Goal: Information Seeking & Learning: Check status

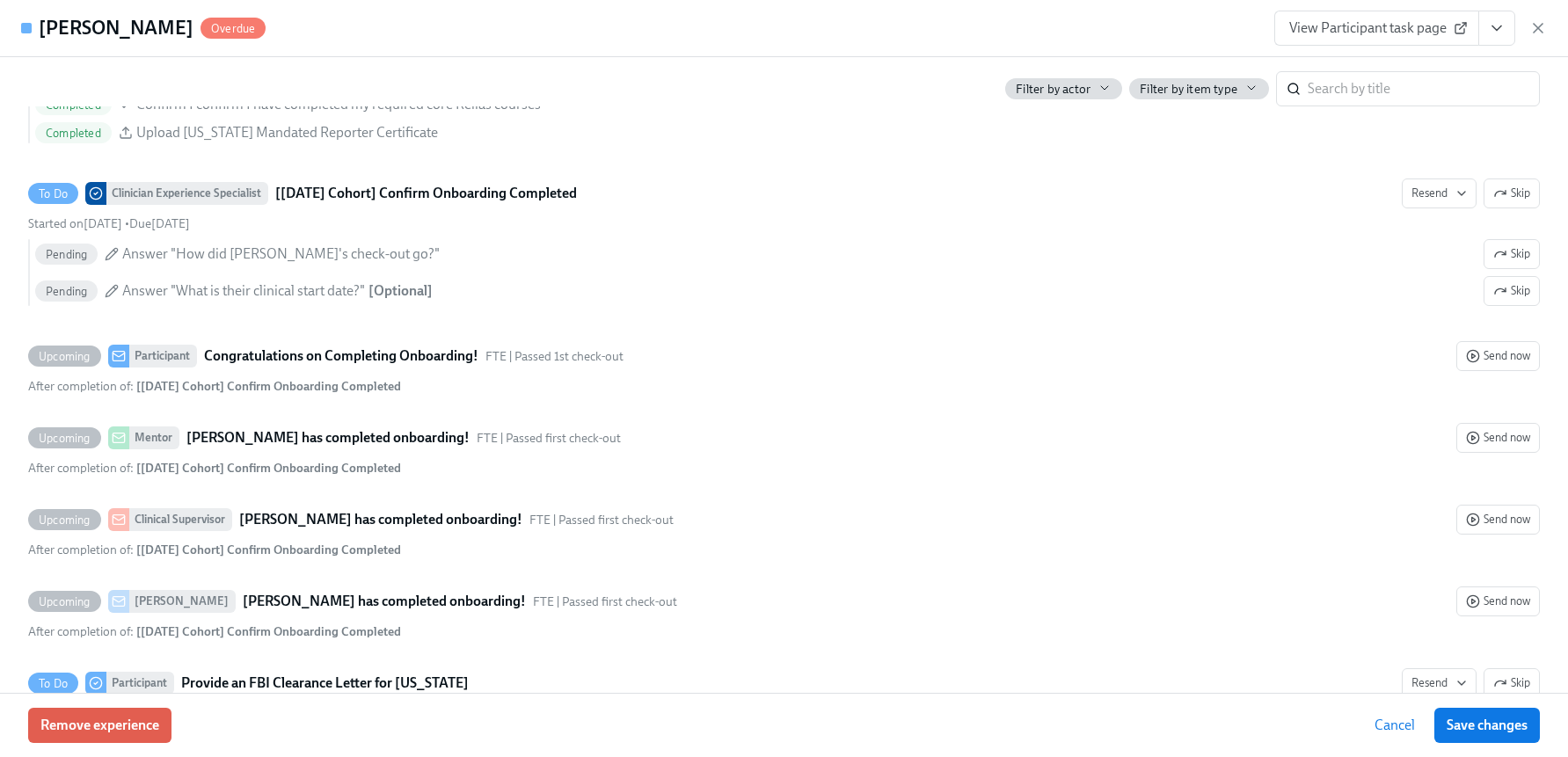
scroll to position [3683, 0]
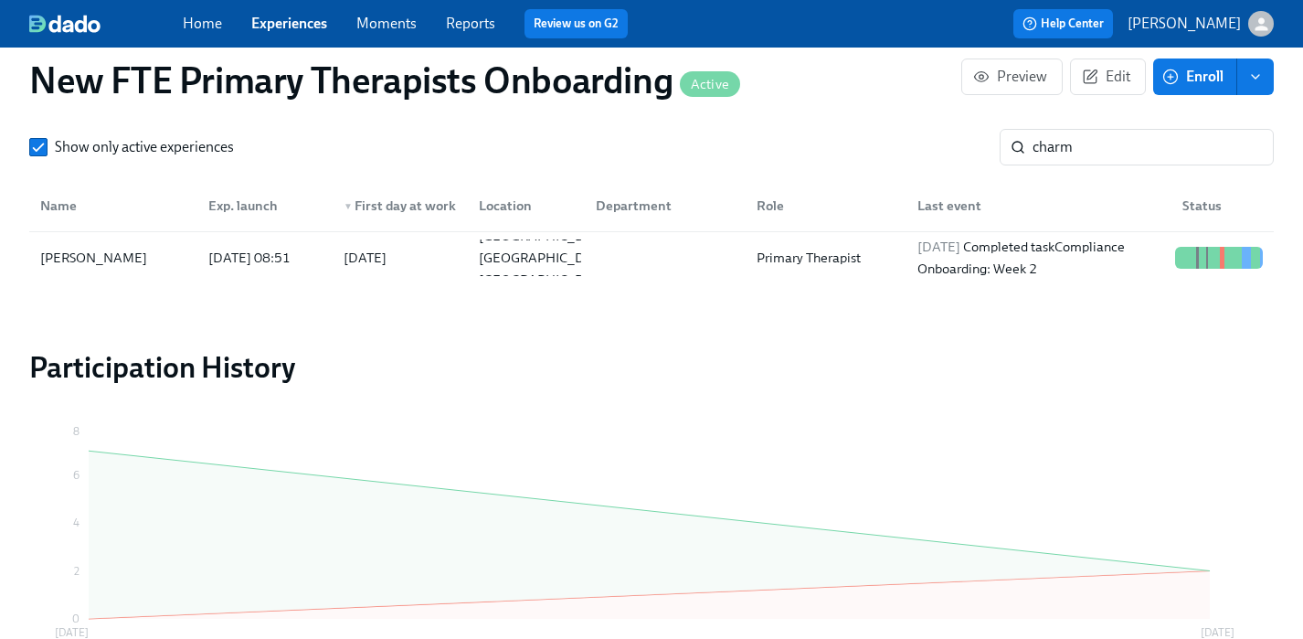
scroll to position [0, 17803]
click at [282, 26] on link "Experiences" at bounding box center [289, 23] width 76 height 17
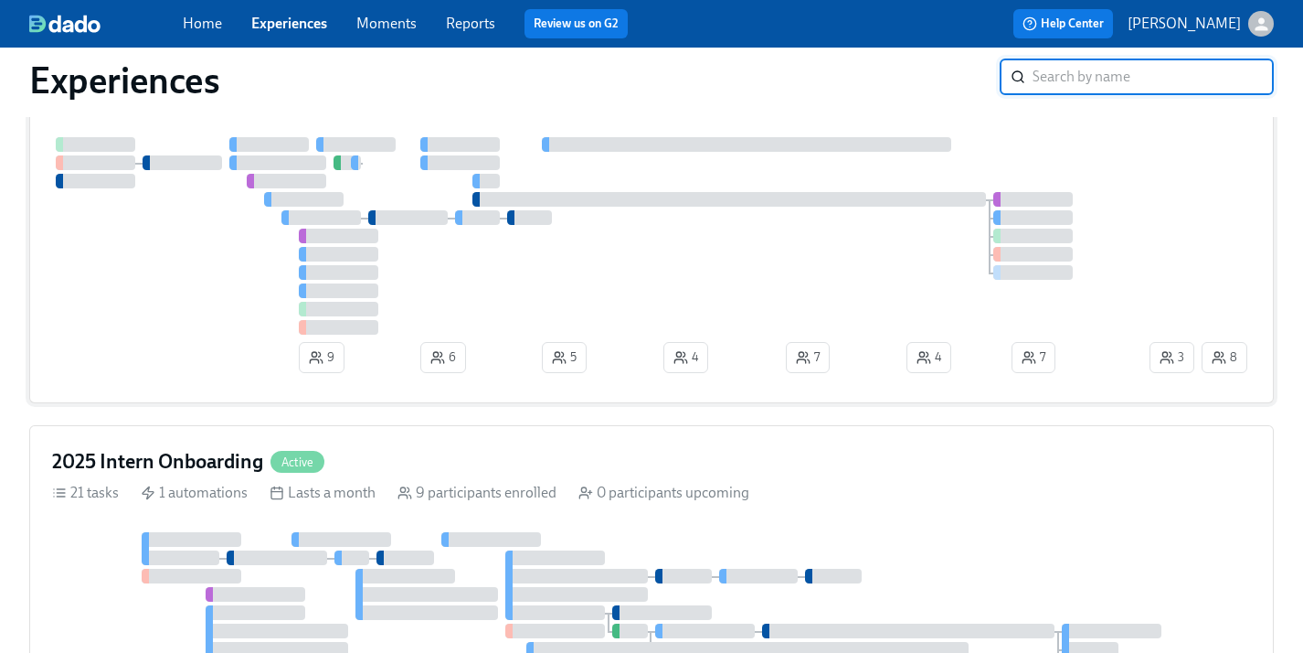
scroll to position [753, 0]
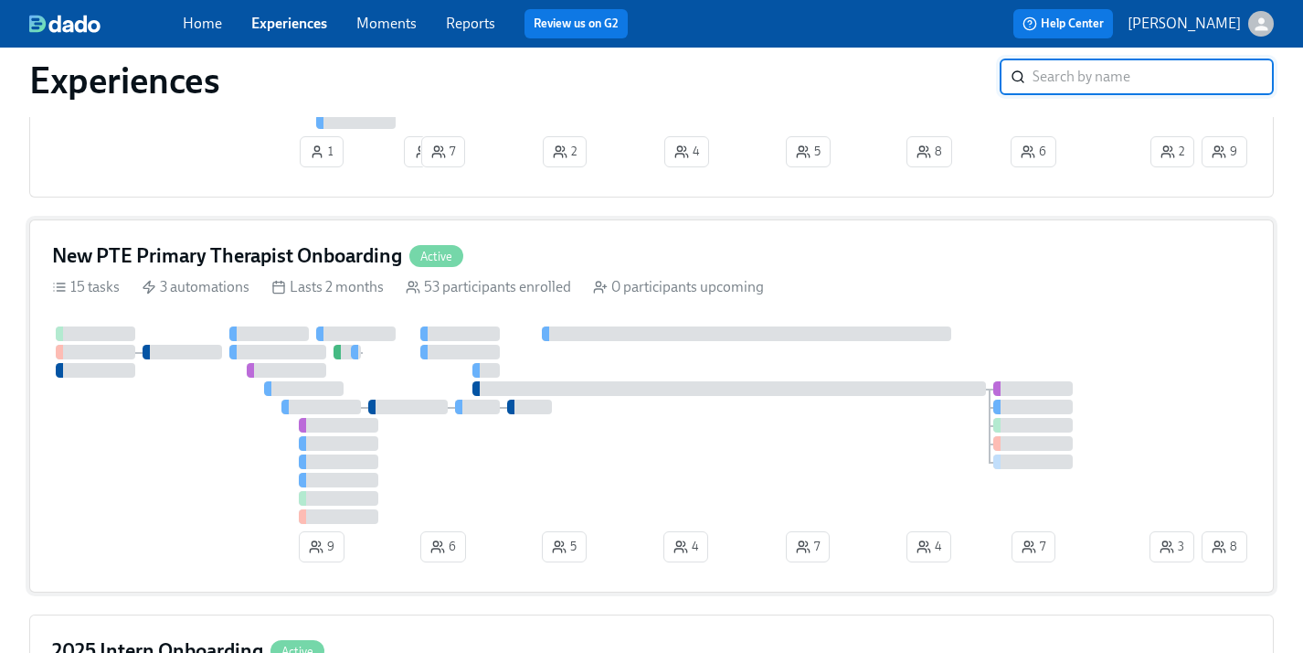
click at [443, 246] on div "New PTE Primary Therapist Onboarding Active 15 tasks 3 automations Lasts 2 mont…" at bounding box center [651, 405] width 1245 height 373
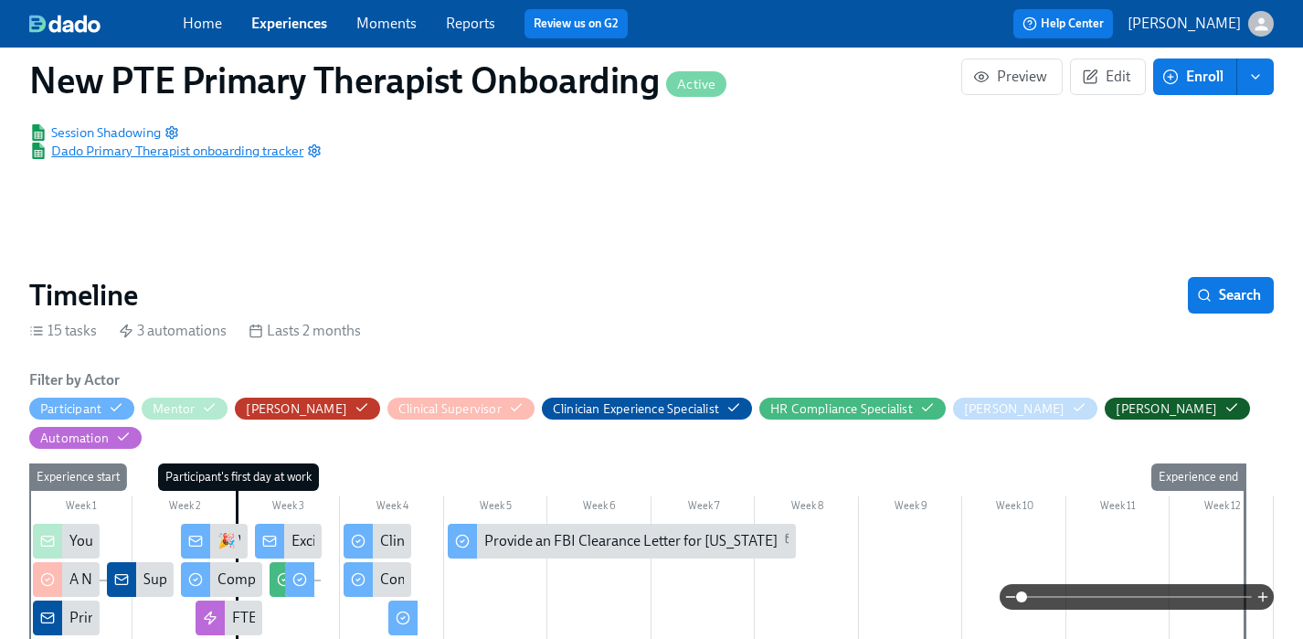
scroll to position [0, 17322]
click at [280, 149] on span "Dado Primary Therapist onboarding tracker" at bounding box center [166, 151] width 274 height 18
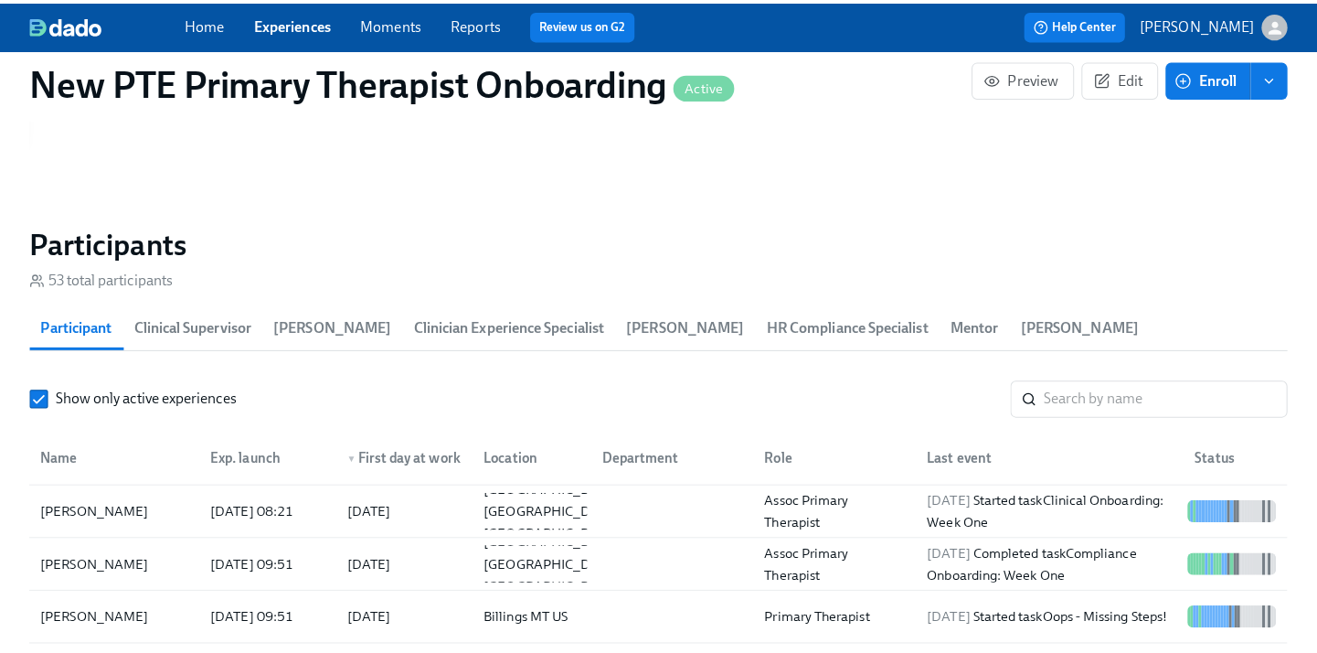
scroll to position [1620, 0]
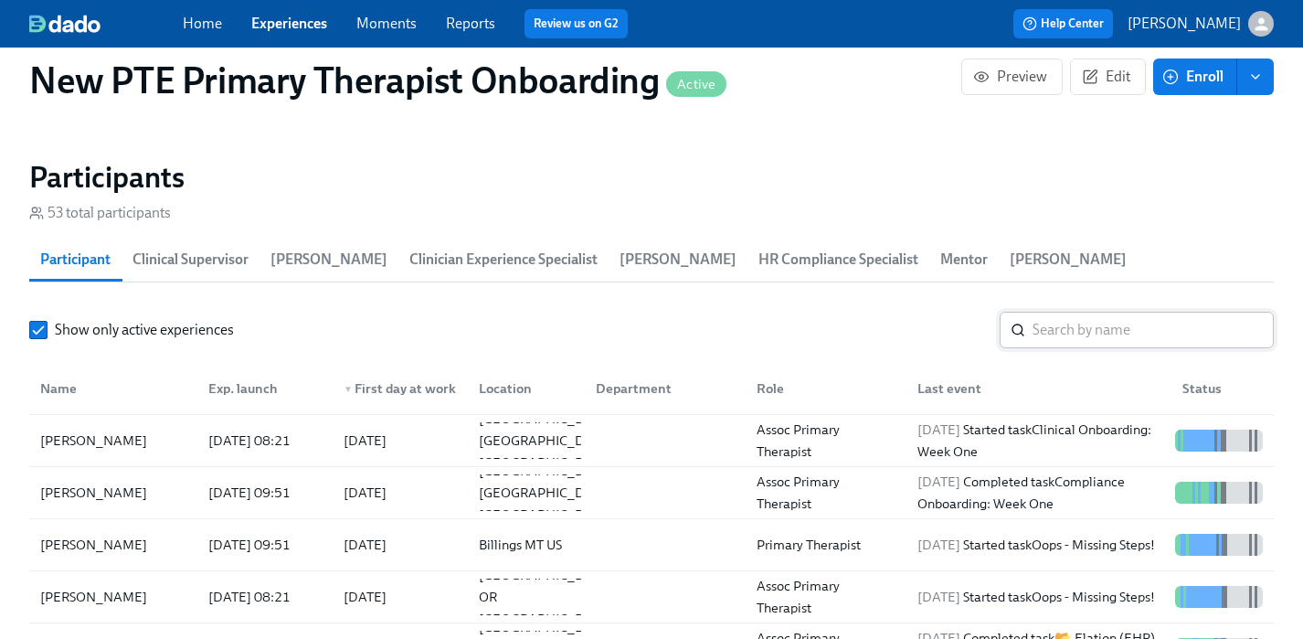
click at [1096, 312] on input "search" at bounding box center [1153, 330] width 241 height 37
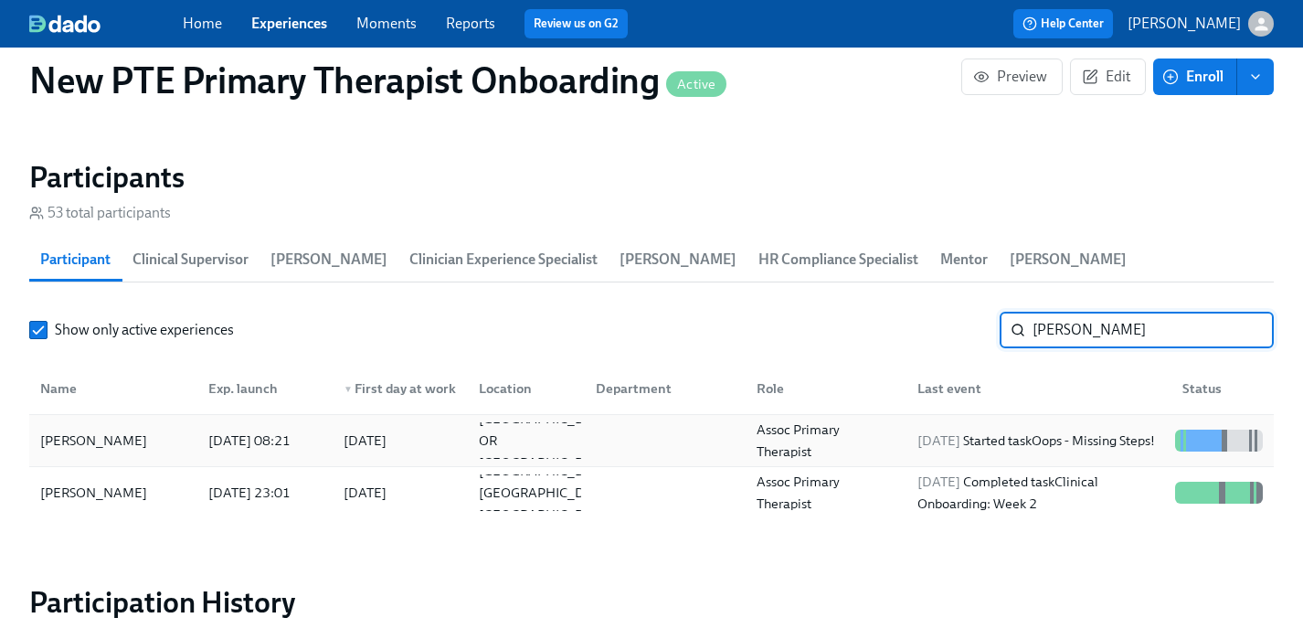
click at [118, 422] on div "Sarah Smith" at bounding box center [113, 440] width 161 height 37
click at [1166, 312] on input "sarah" at bounding box center [1153, 330] width 241 height 37
type input "s"
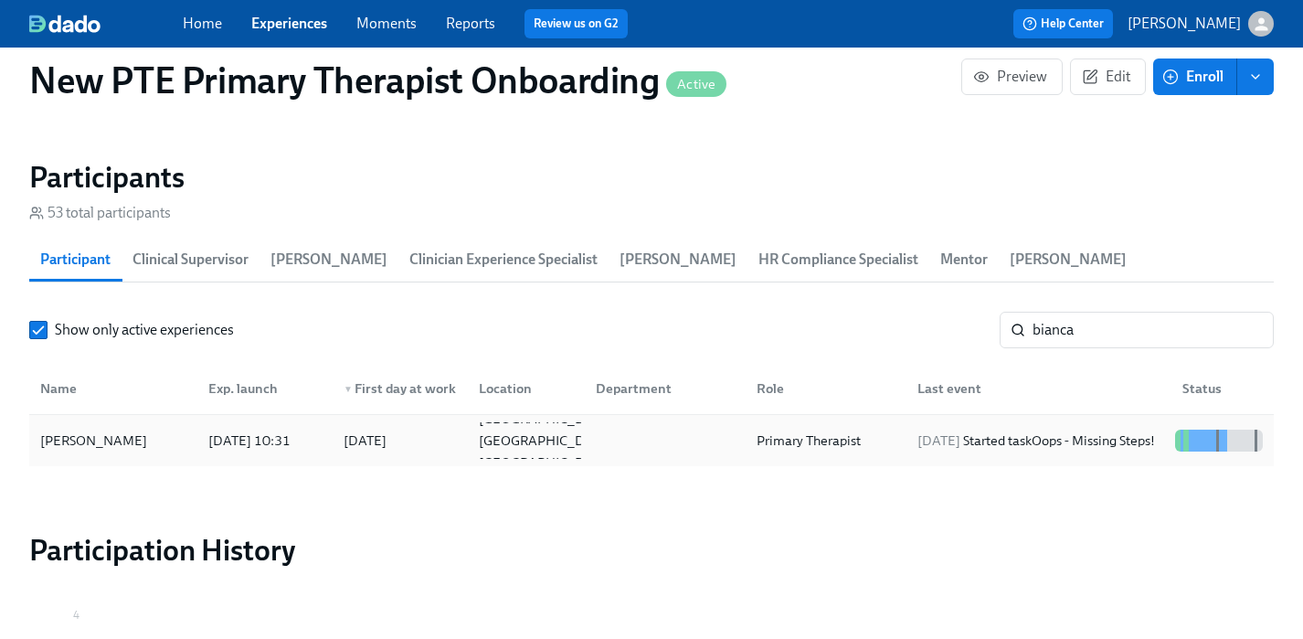
click at [67, 430] on div "Bianca Chavez" at bounding box center [94, 441] width 122 height 22
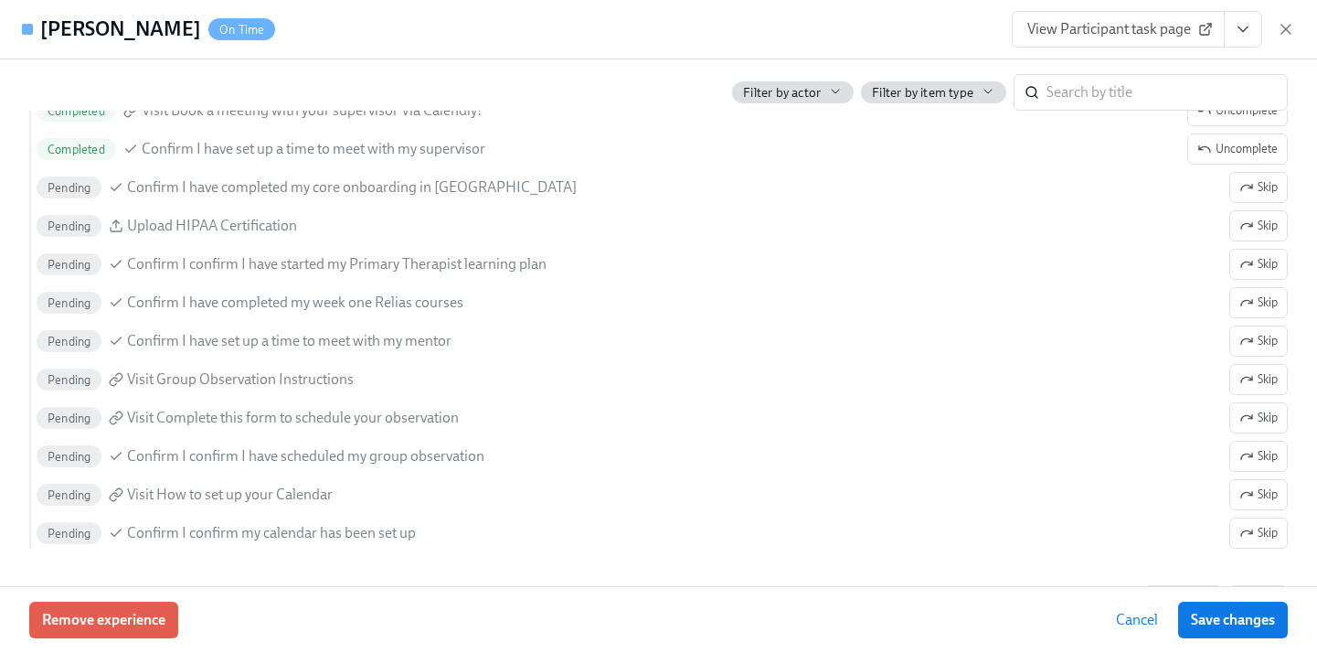
scroll to position [2035, 0]
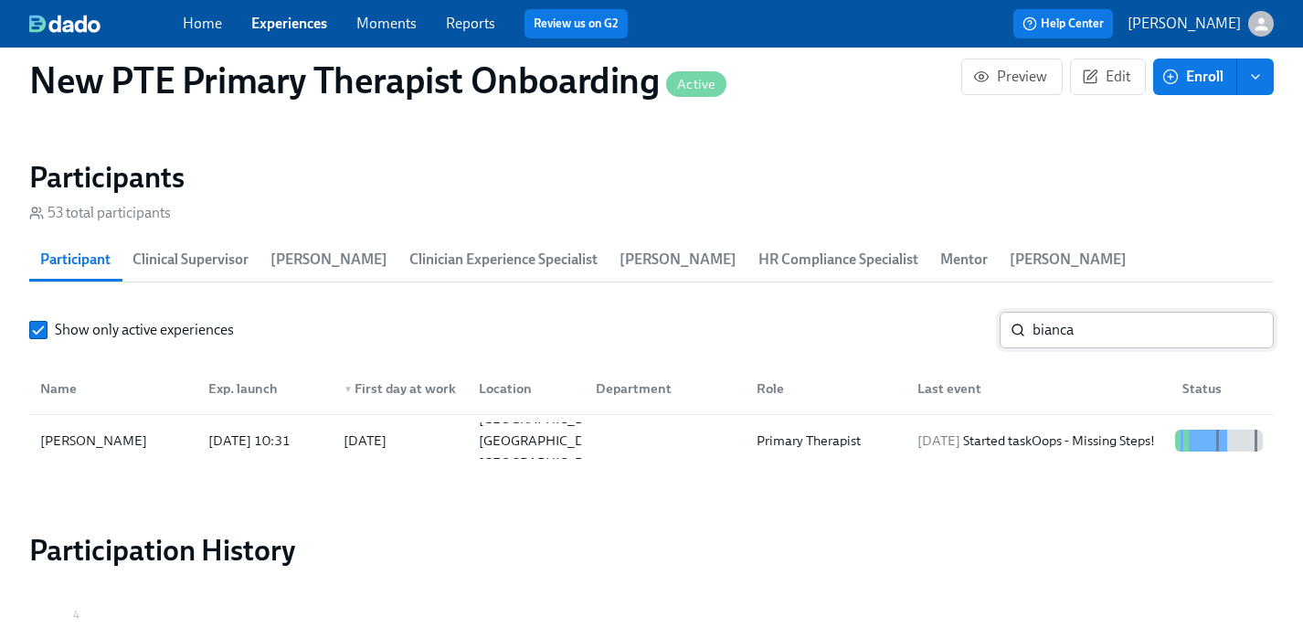
click at [1157, 312] on input "bianca" at bounding box center [1153, 330] width 241 height 37
type input "b"
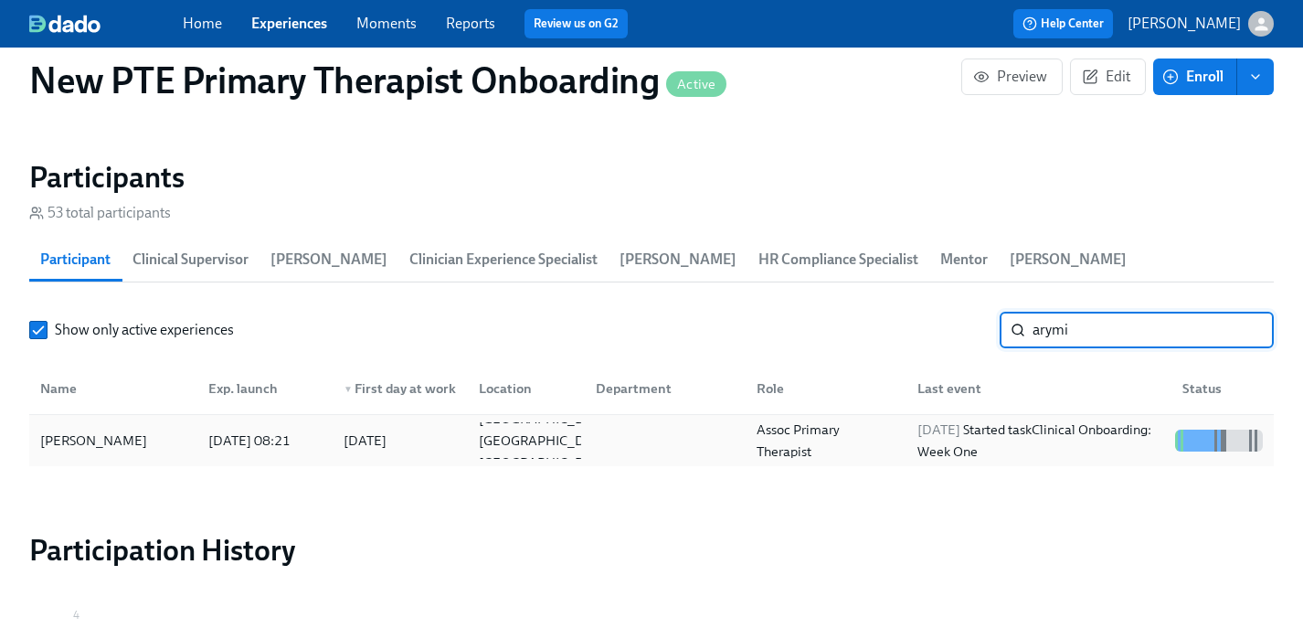
click at [180, 422] on div "Arymis Stevenson" at bounding box center [113, 440] width 161 height 37
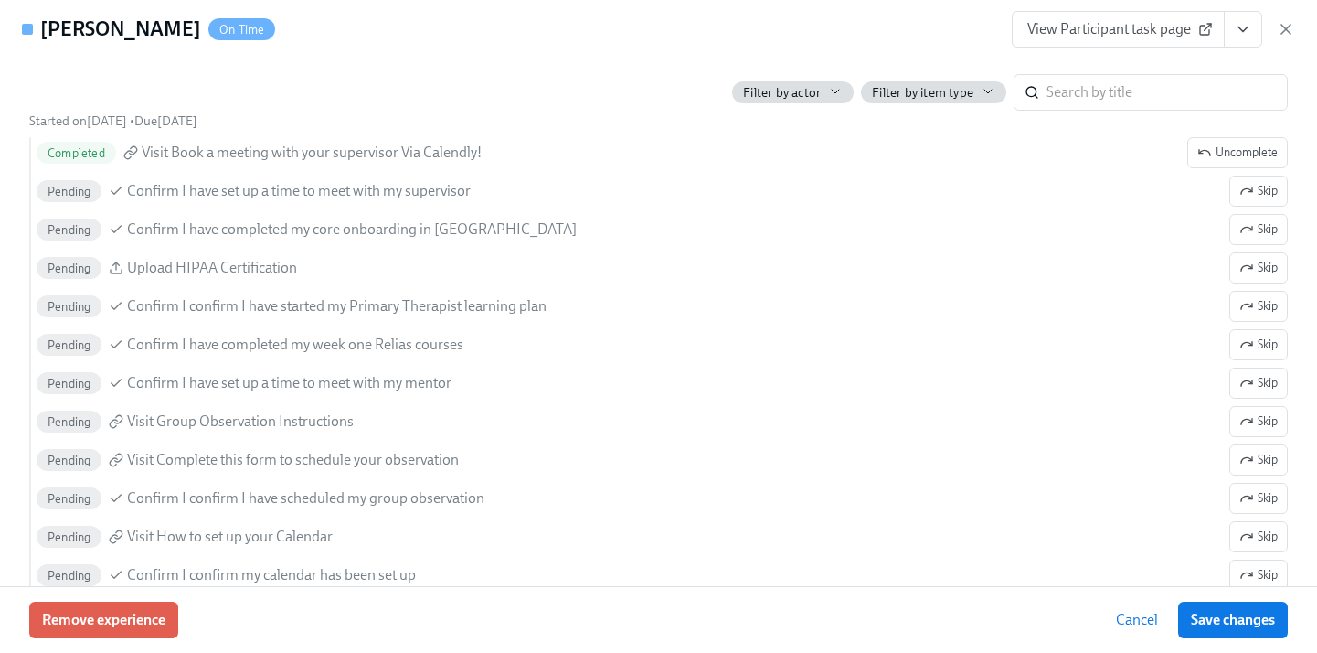
scroll to position [2029, 0]
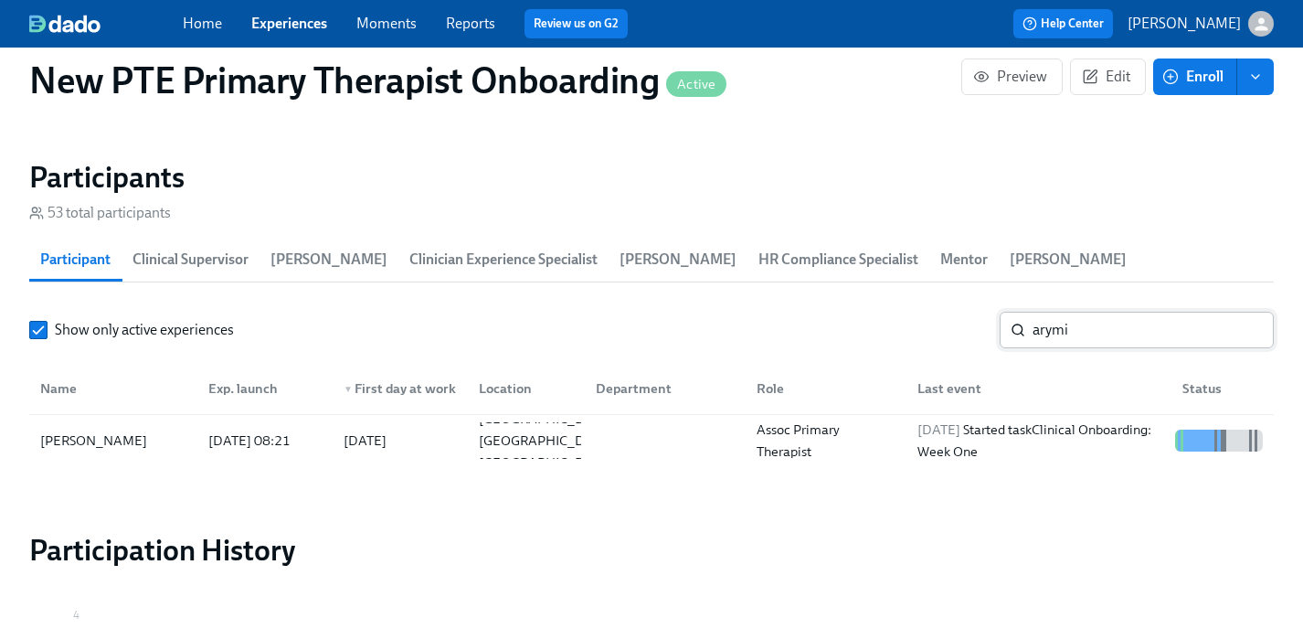
click at [1147, 312] on input "arymi" at bounding box center [1153, 330] width 241 height 37
type input "a"
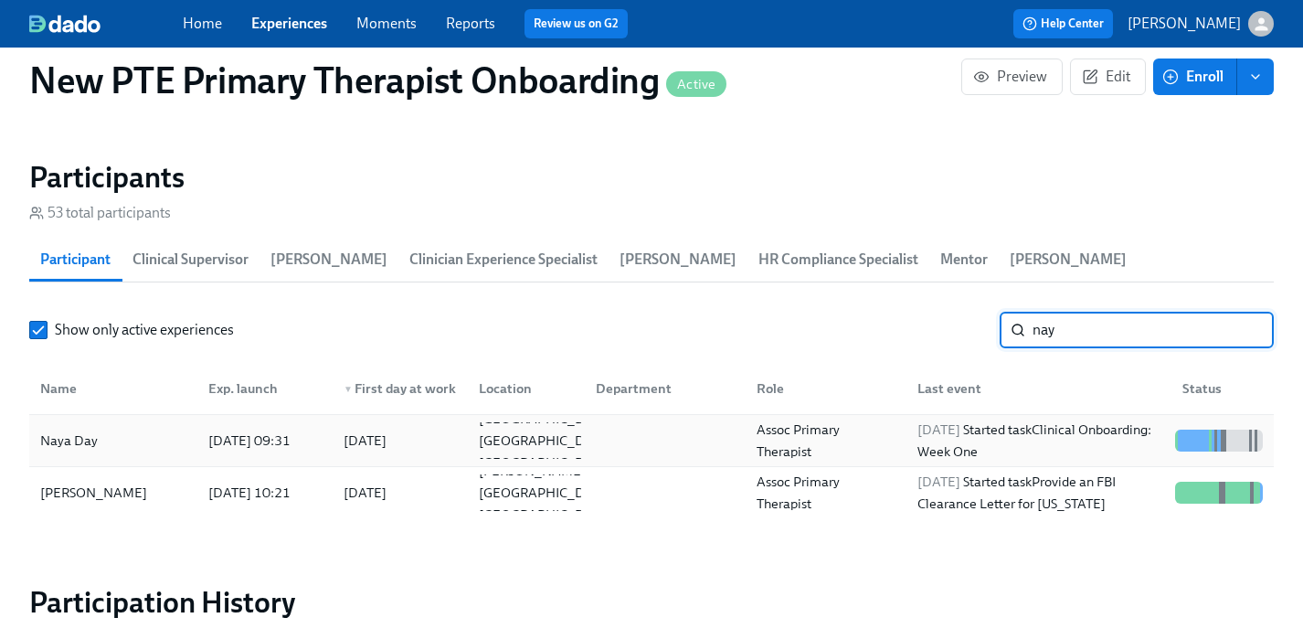
click at [133, 422] on div "Naya Day" at bounding box center [113, 440] width 161 height 37
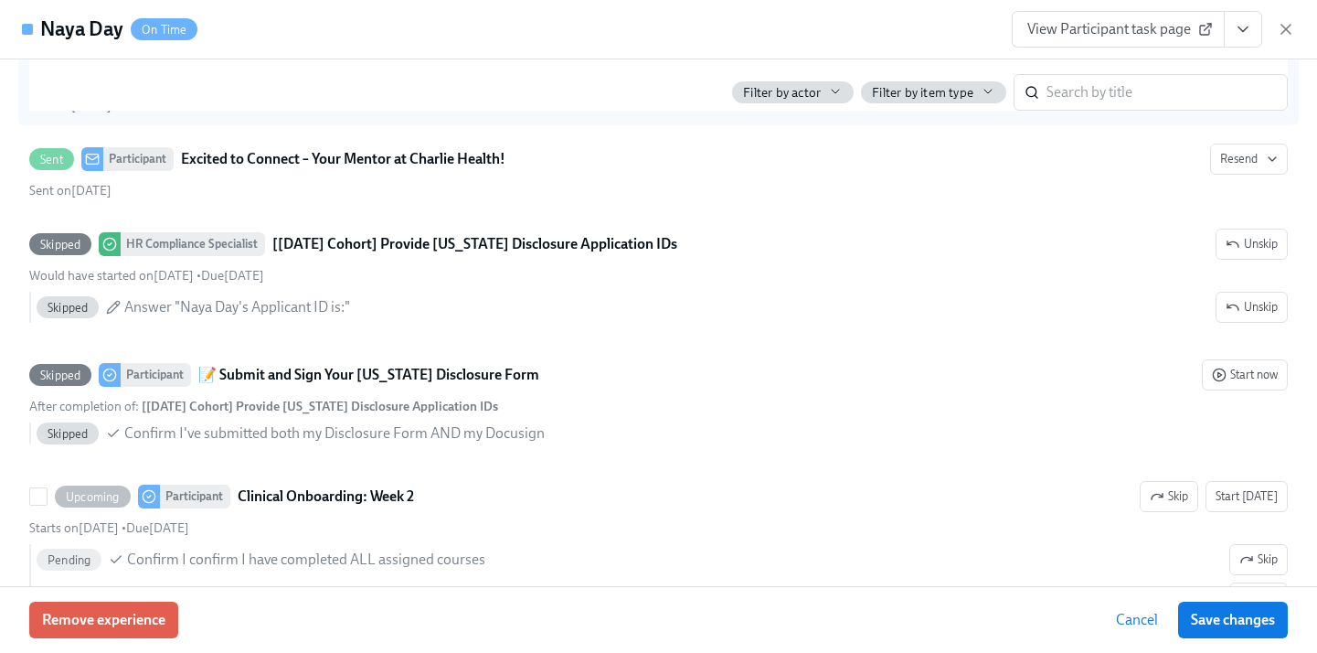
scroll to position [2868, 0]
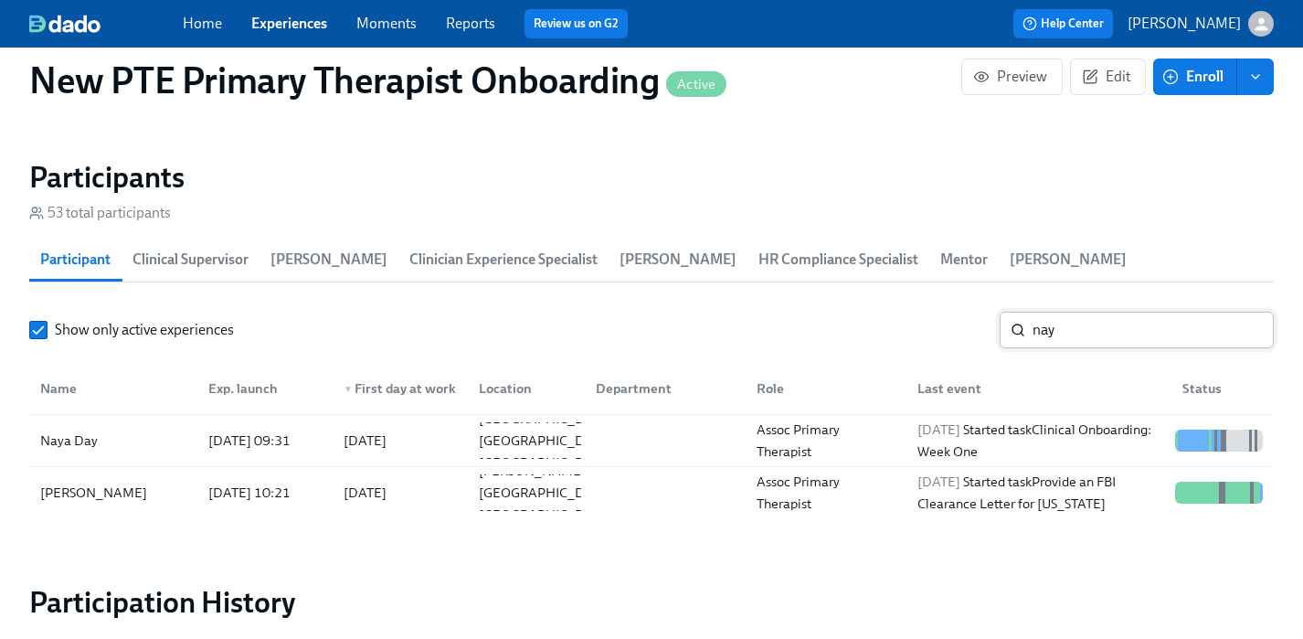
click at [1110, 312] on input "nay" at bounding box center [1153, 330] width 241 height 37
type input "n"
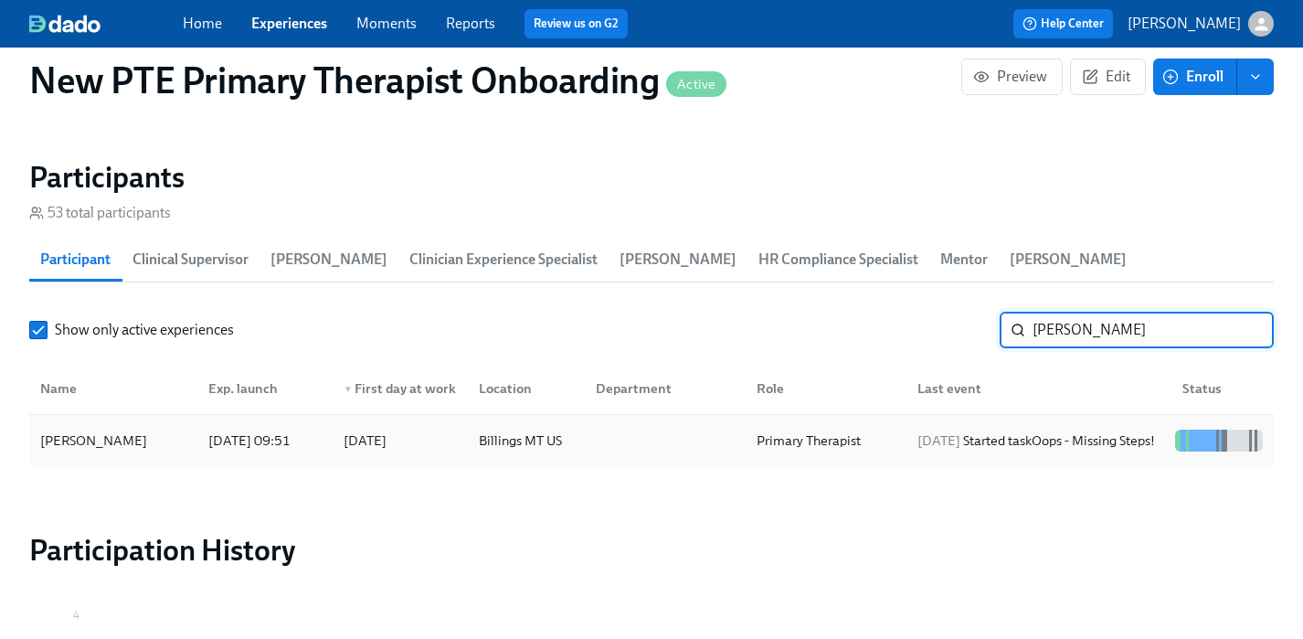
click at [119, 430] on div "Amanda Patton" at bounding box center [94, 441] width 122 height 22
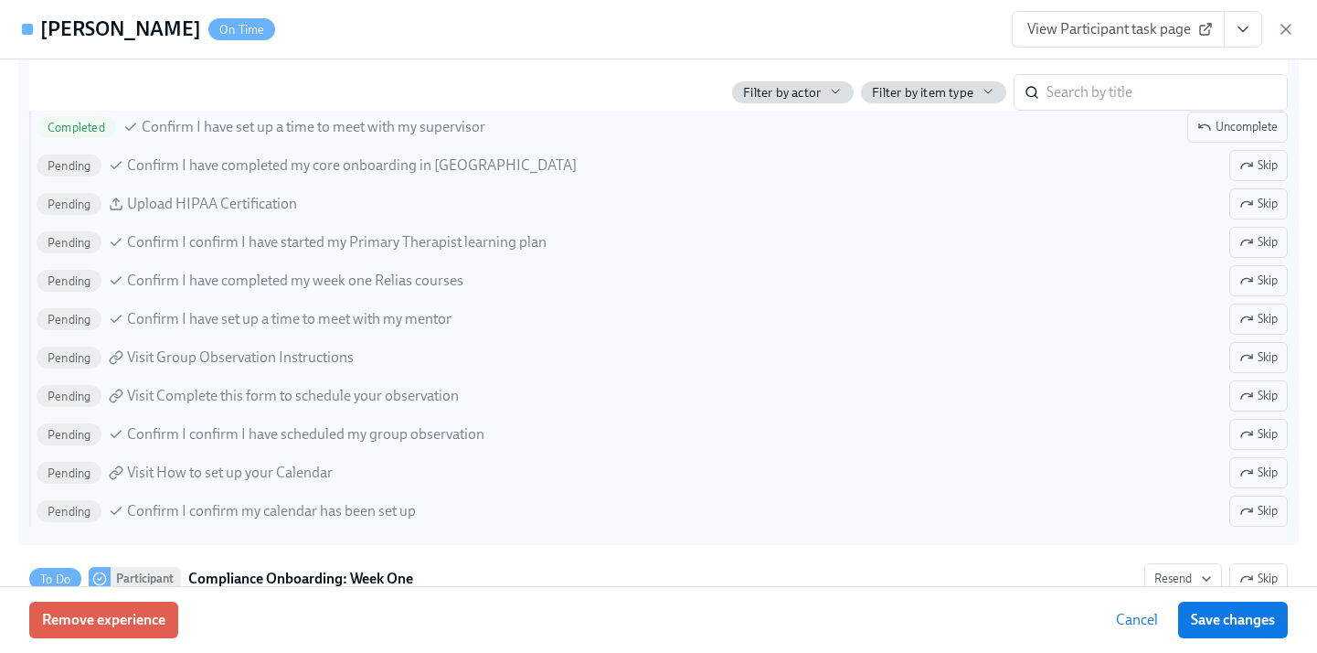
scroll to position [2100, 0]
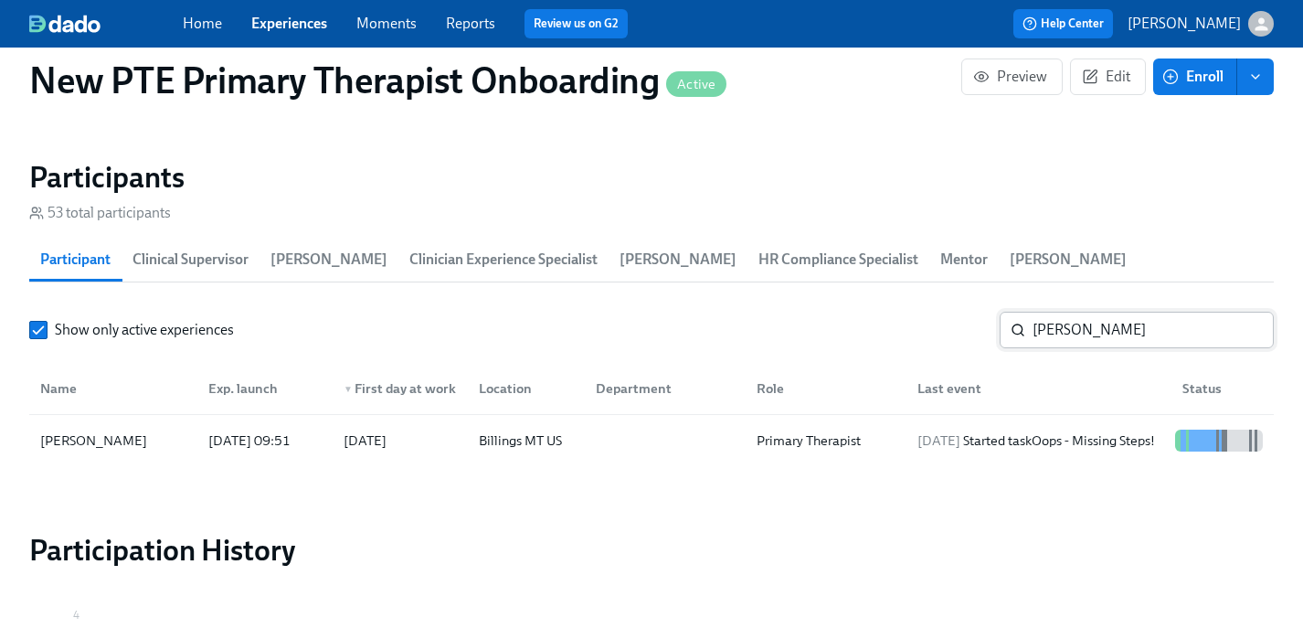
click at [1132, 312] on input "amanda" at bounding box center [1153, 330] width 241 height 37
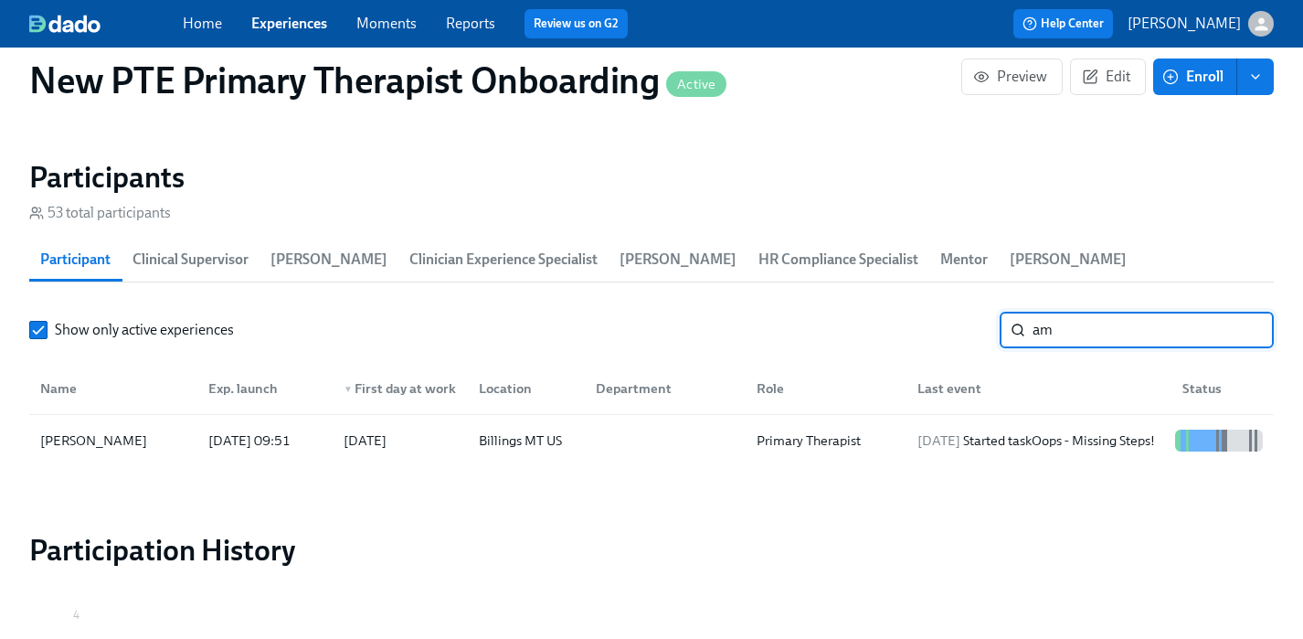
type input "a"
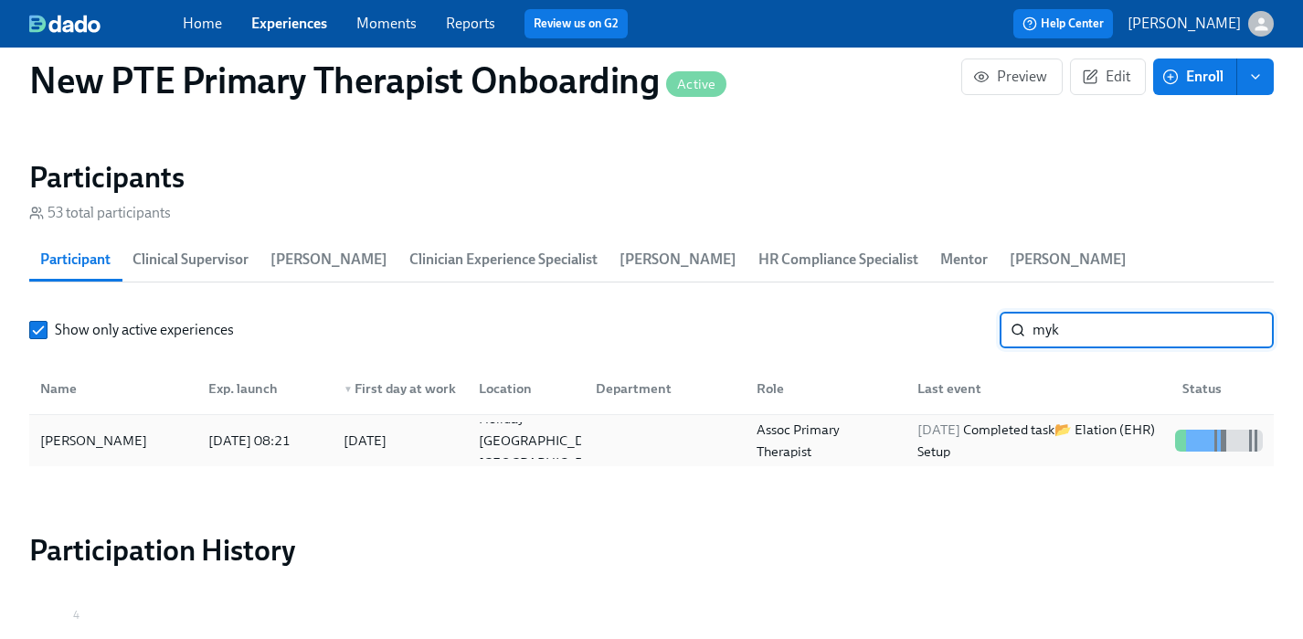
click at [65, 430] on div "Mykel Rietveld" at bounding box center [94, 441] width 122 height 22
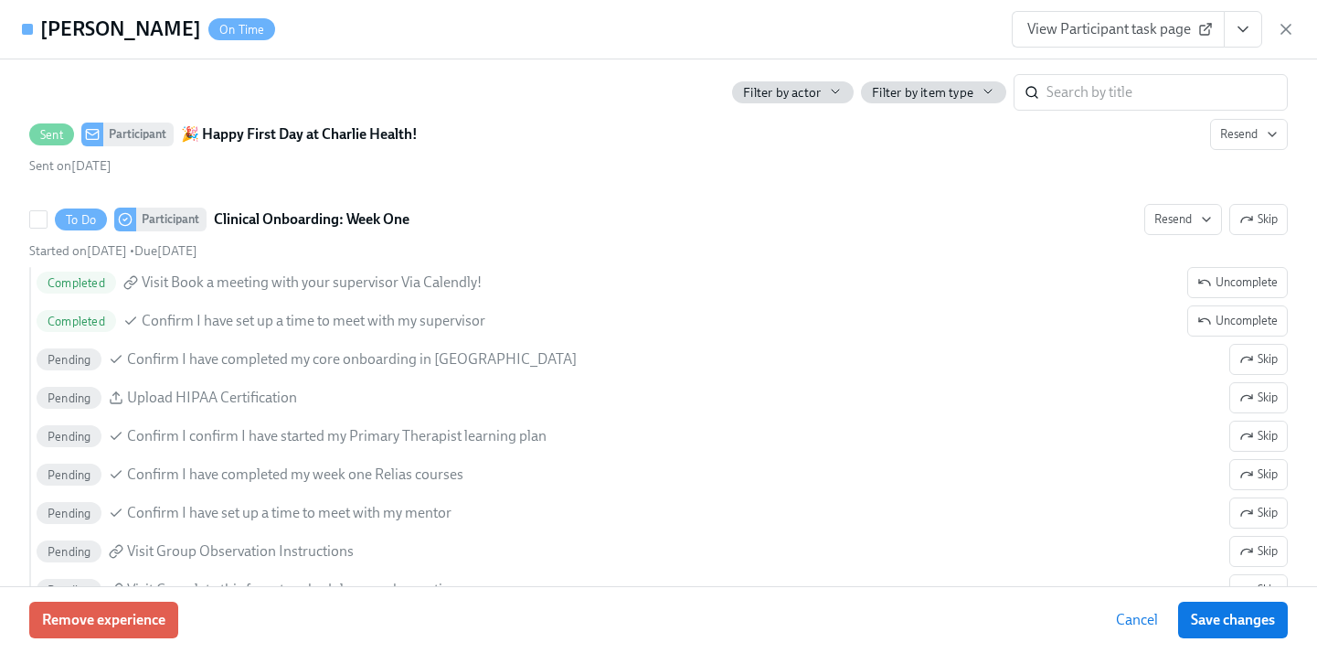
scroll to position [1826, 0]
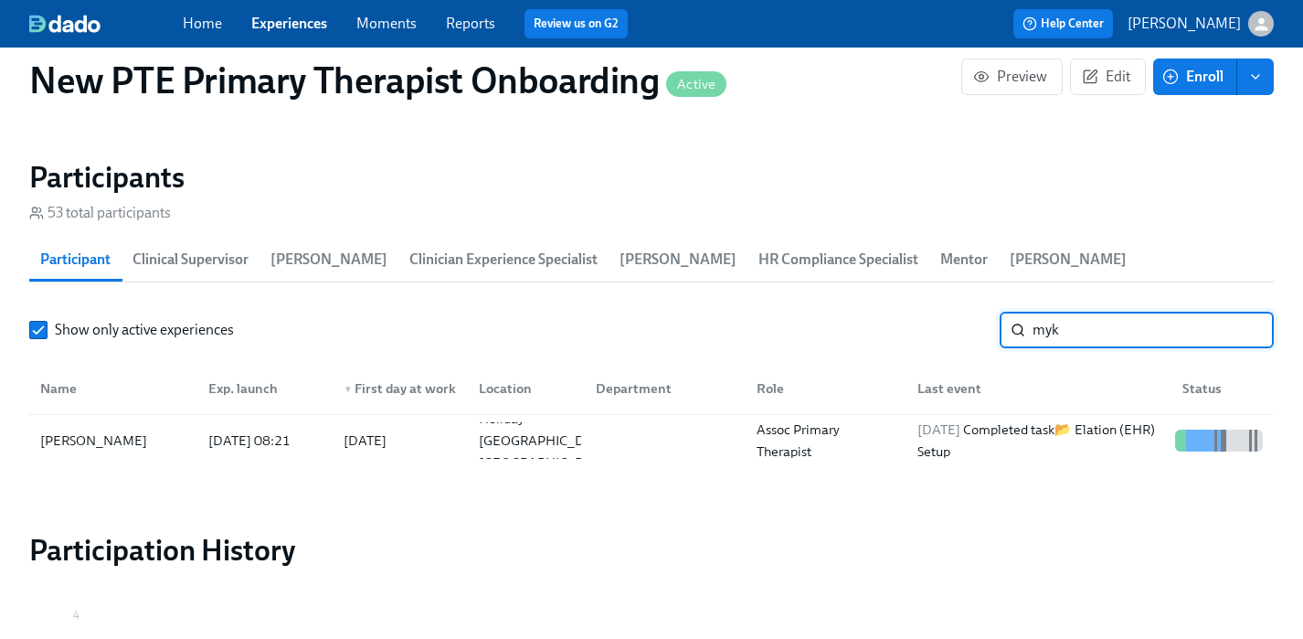
click at [1093, 312] on input "myk" at bounding box center [1153, 330] width 241 height 37
type input "m"
click at [142, 426] on div "Sajayah Baker" at bounding box center [113, 440] width 161 height 37
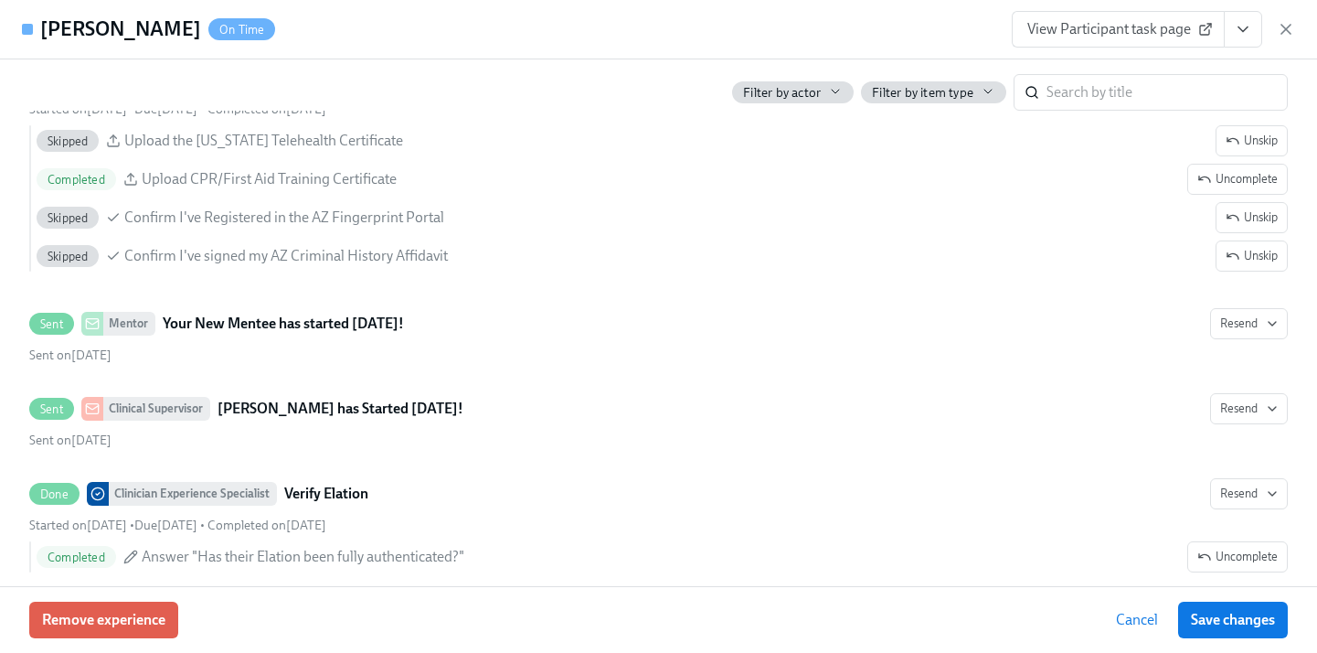
scroll to position [2430, 0]
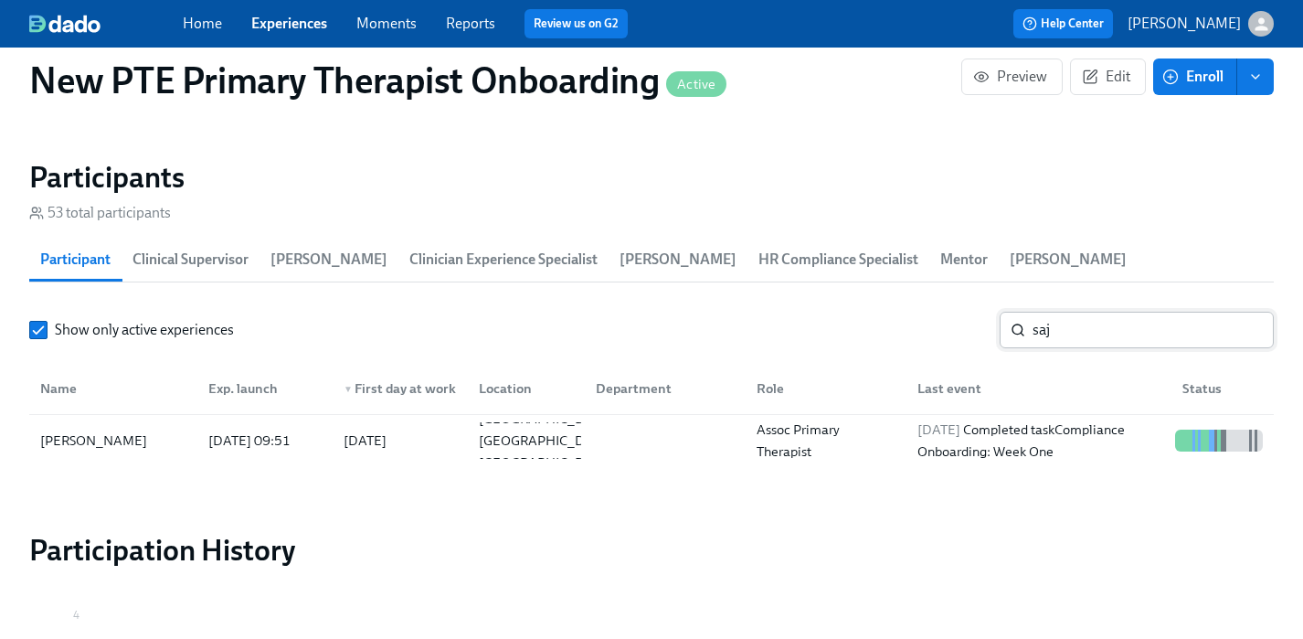
click at [1091, 312] on input "saj" at bounding box center [1153, 330] width 241 height 37
type input "s"
click at [86, 430] on div "Aina Boyd" at bounding box center [94, 441] width 122 height 22
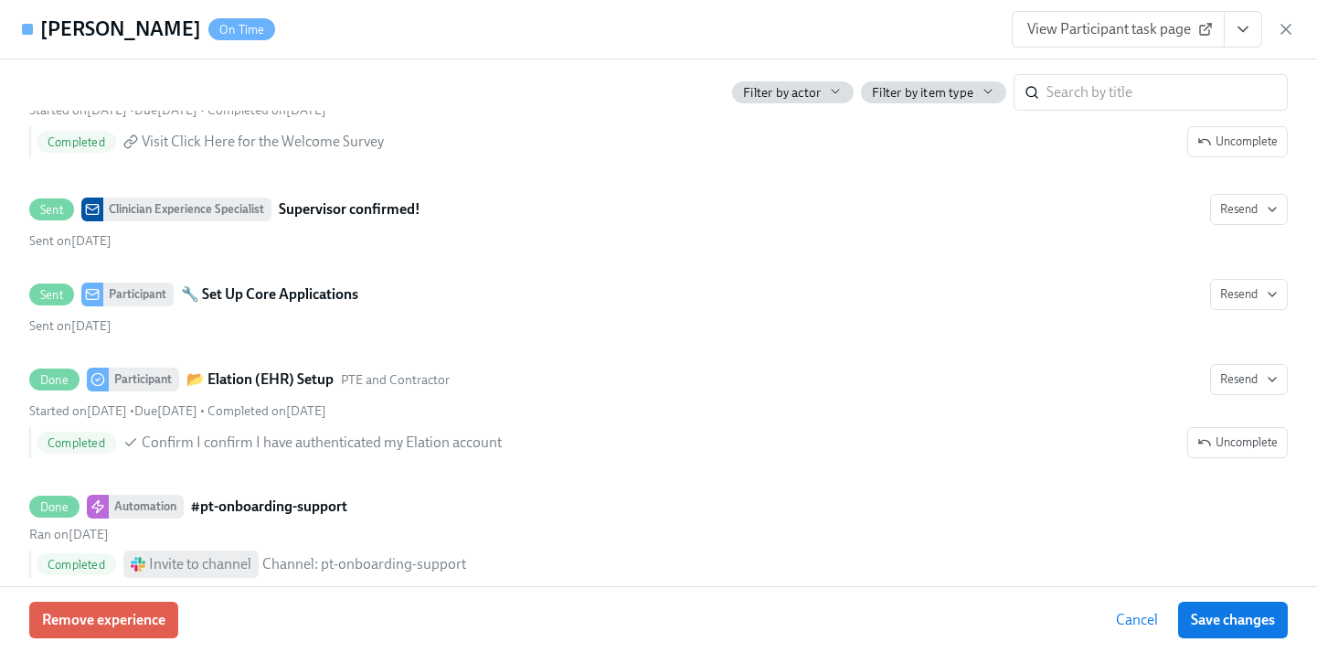
scroll to position [1310, 0]
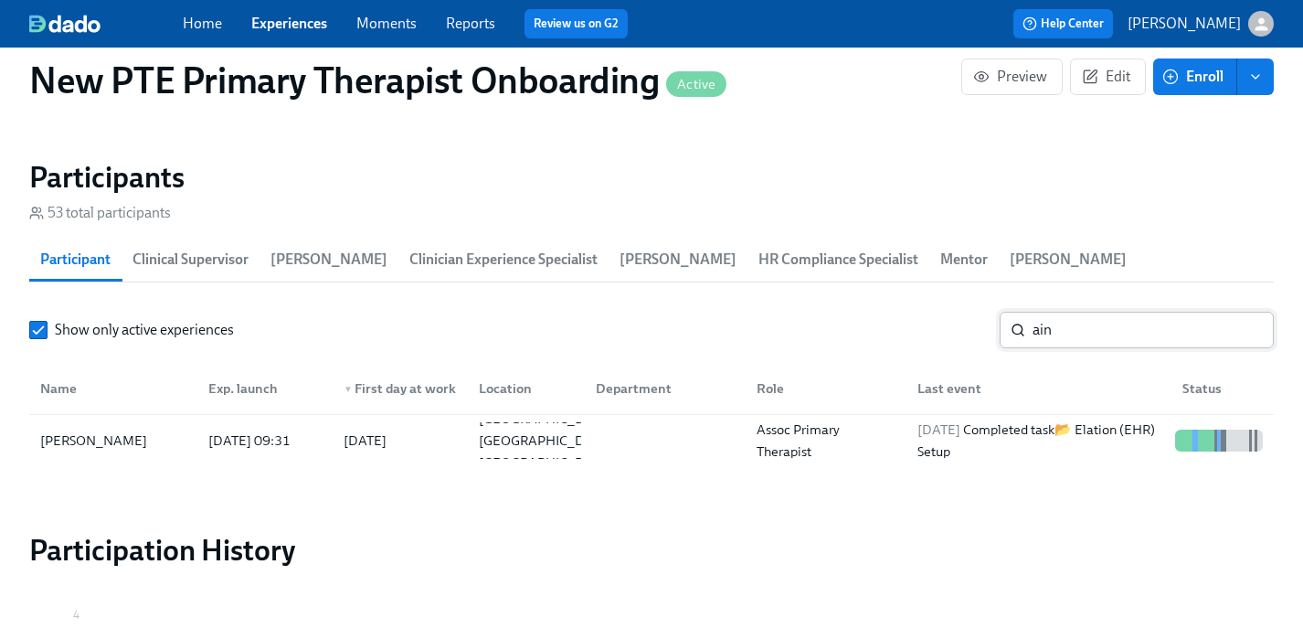
click at [1128, 312] on input "ain" at bounding box center [1153, 330] width 241 height 37
type input "a"
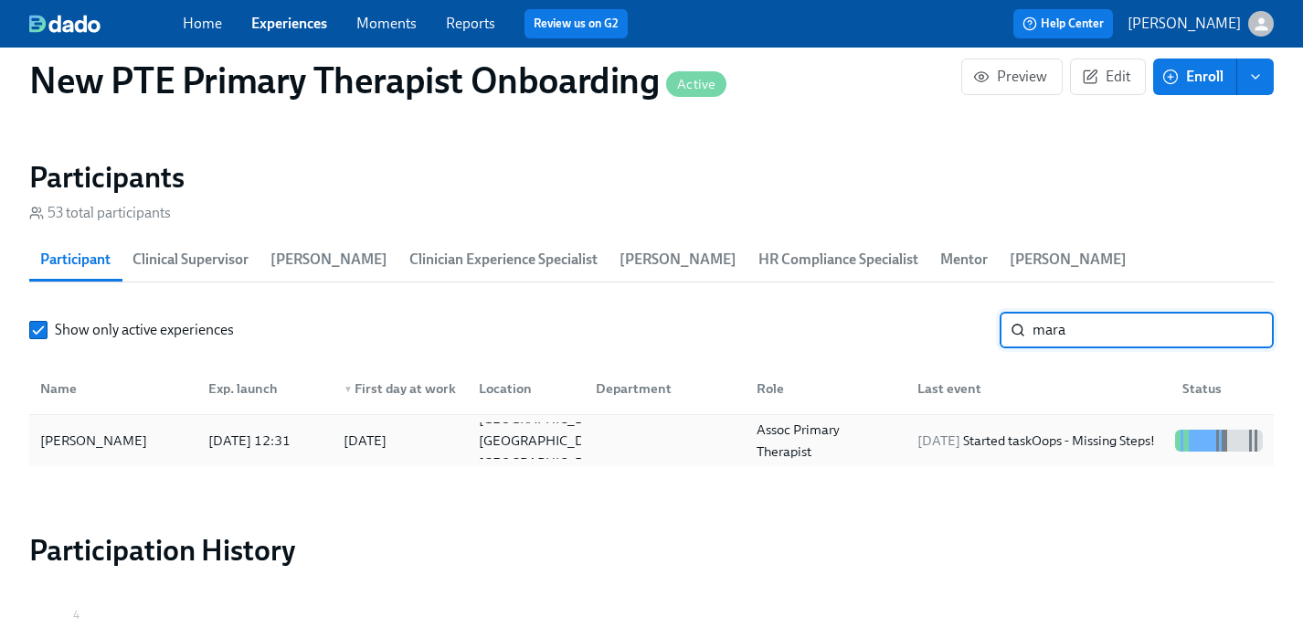
click at [148, 422] on div "Mara Meersman" at bounding box center [113, 440] width 161 height 37
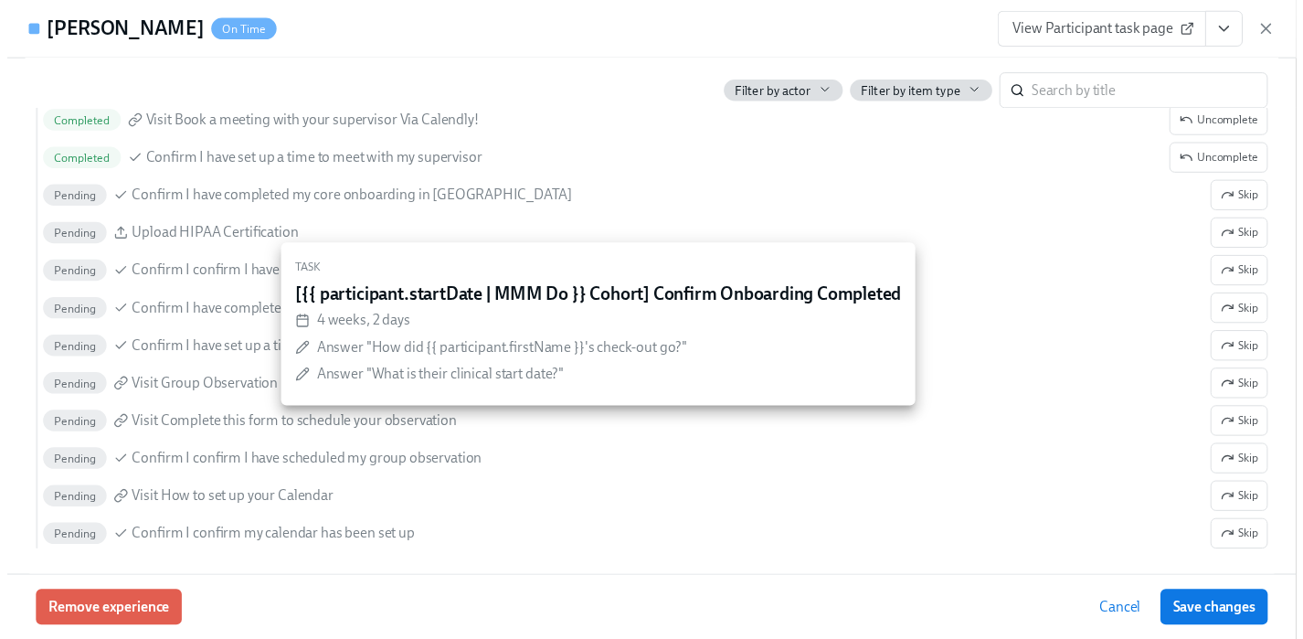
scroll to position [2179, 0]
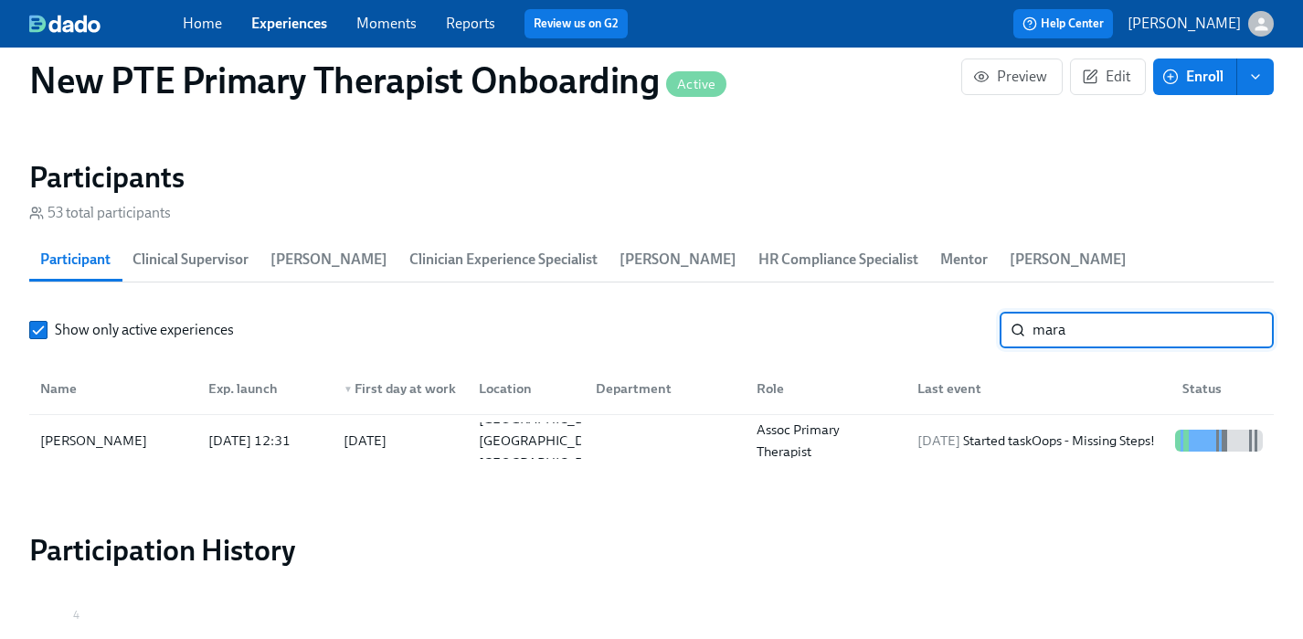
click at [1149, 312] on input "mara" at bounding box center [1153, 330] width 241 height 37
type input "m"
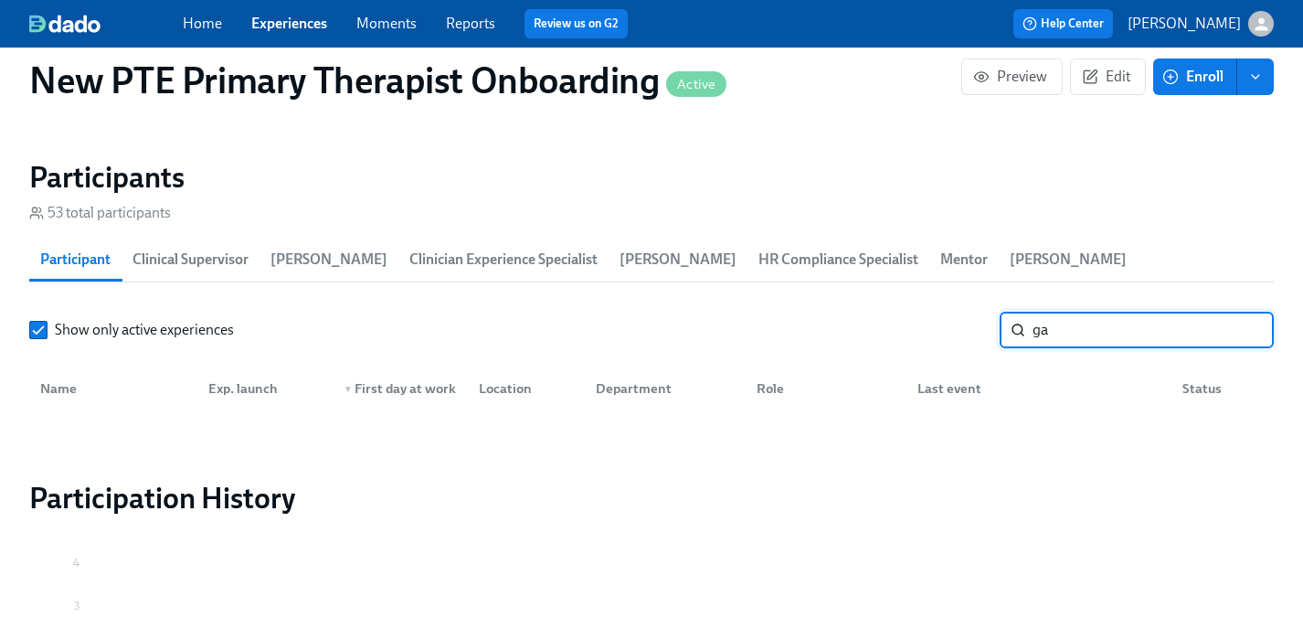
type input "g"
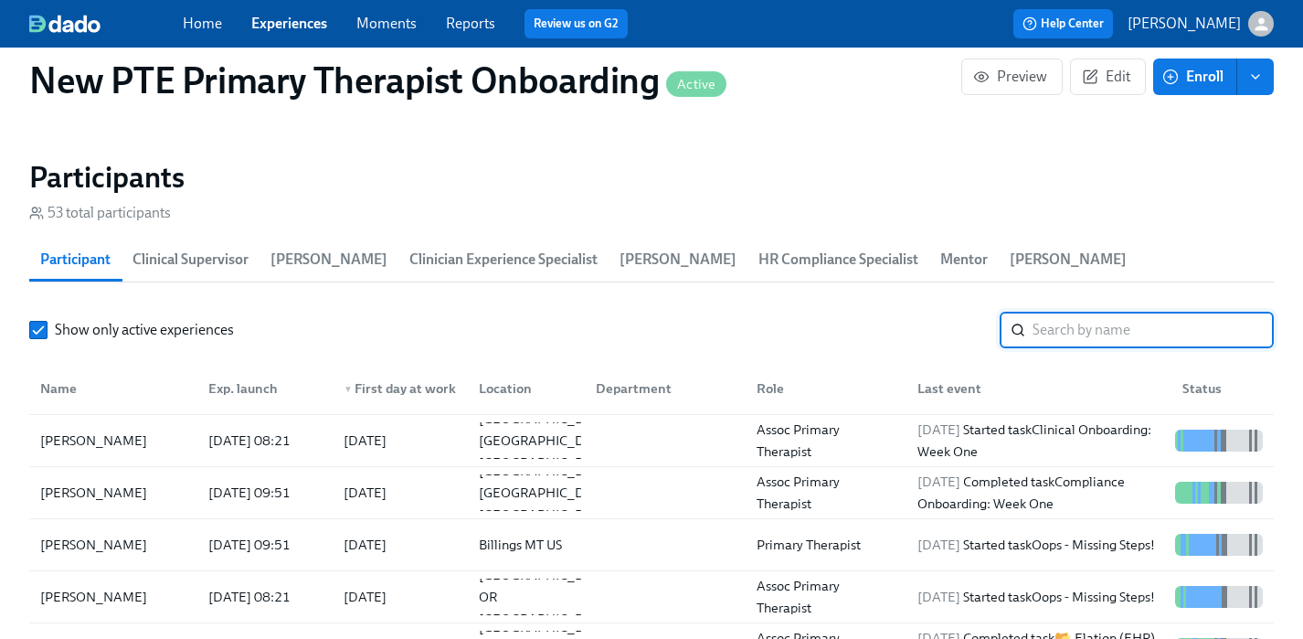
click at [301, 14] on span "Experiences" at bounding box center [289, 24] width 76 height 20
click at [301, 21] on link "Experiences" at bounding box center [289, 23] width 76 height 17
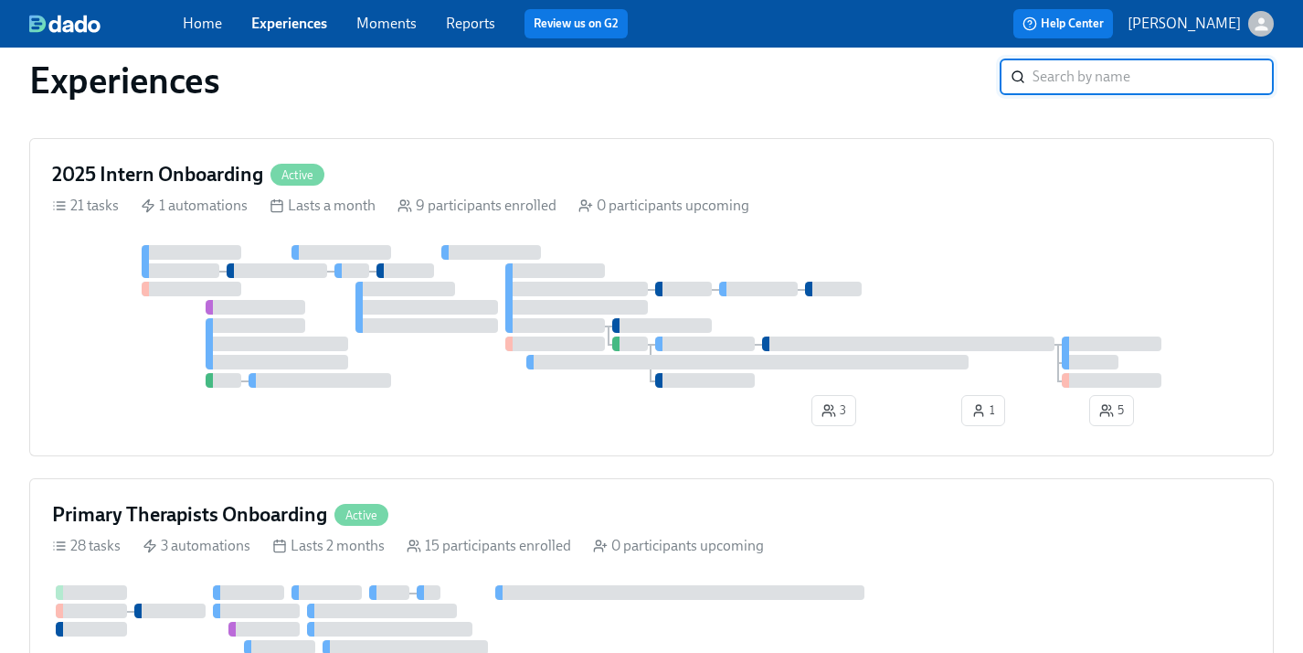
scroll to position [1344, 0]
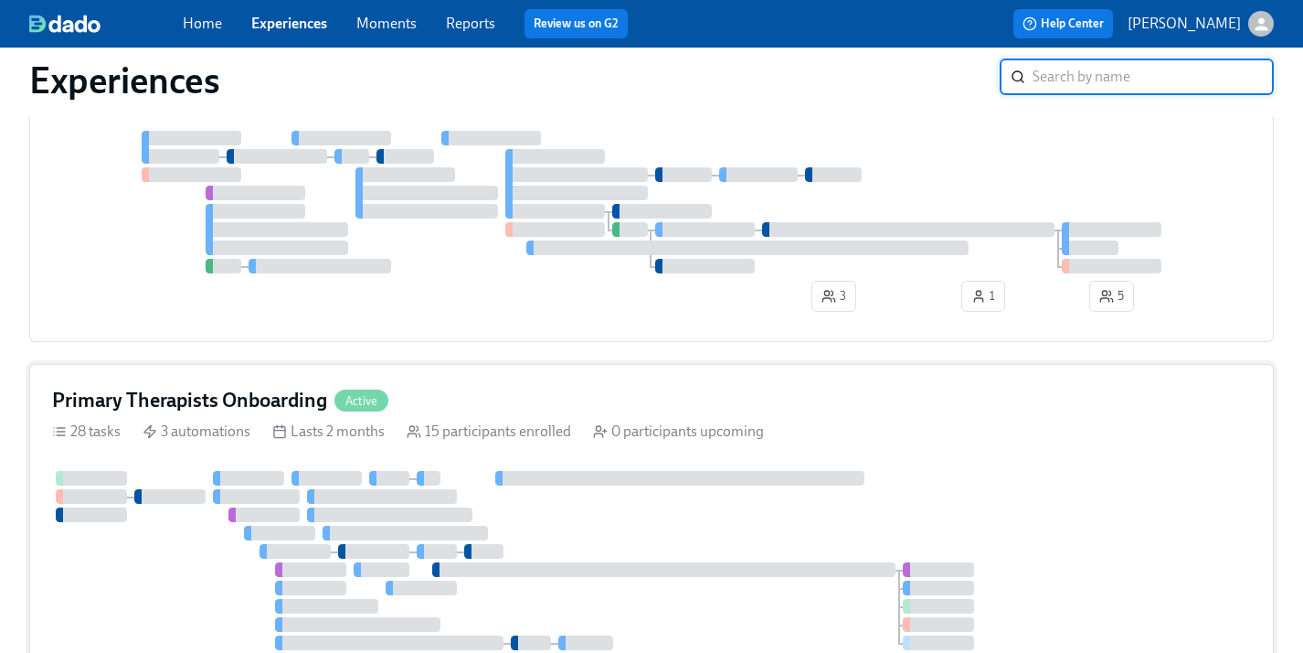
click at [435, 400] on div "Primary Therapists Onboarding Active" at bounding box center [651, 400] width 1199 height 27
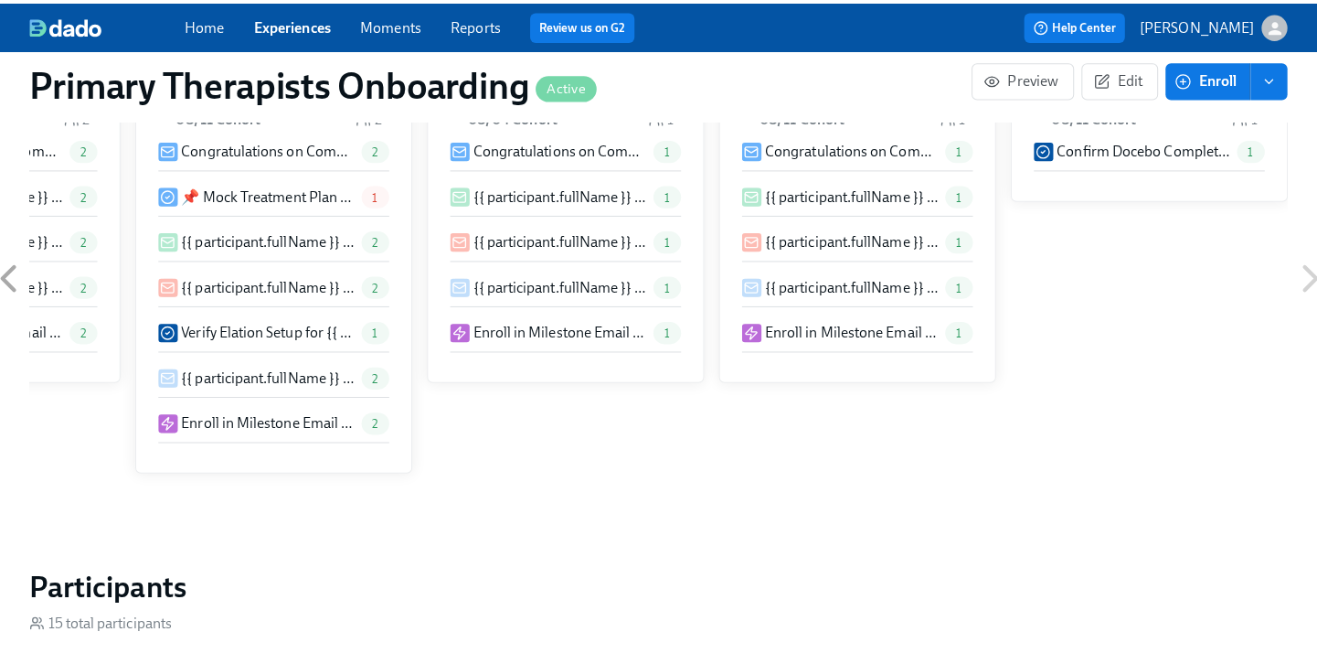
scroll to position [1941, 0]
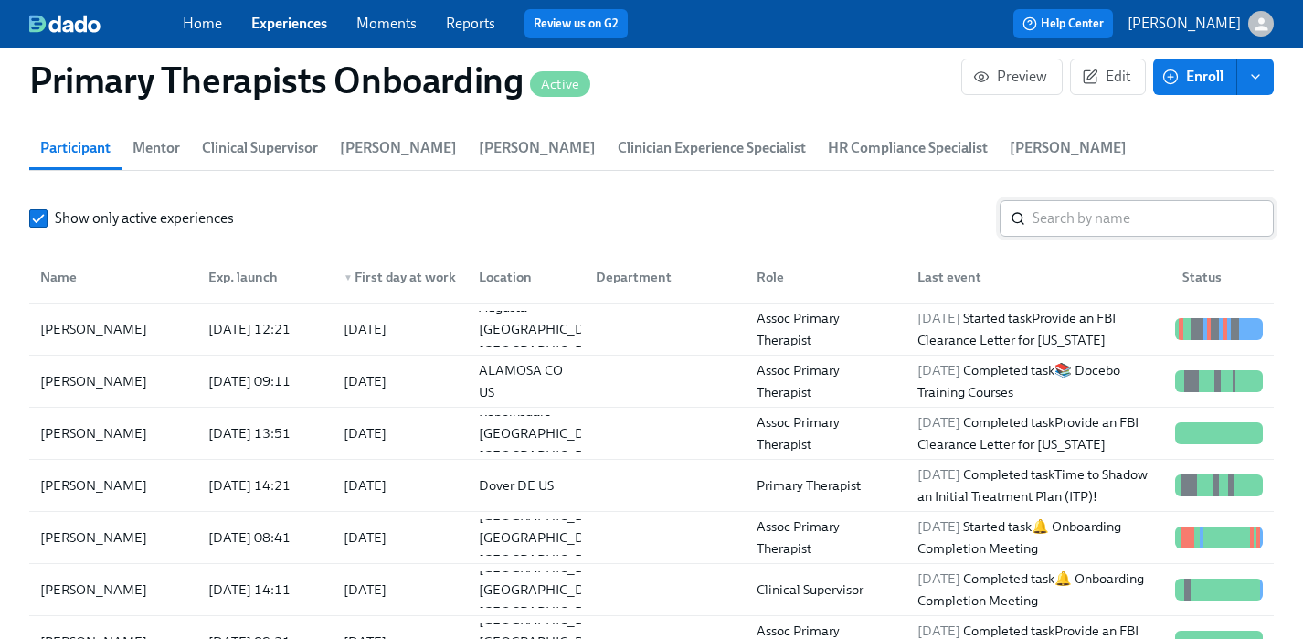
click at [1068, 200] on input "search" at bounding box center [1153, 218] width 241 height 37
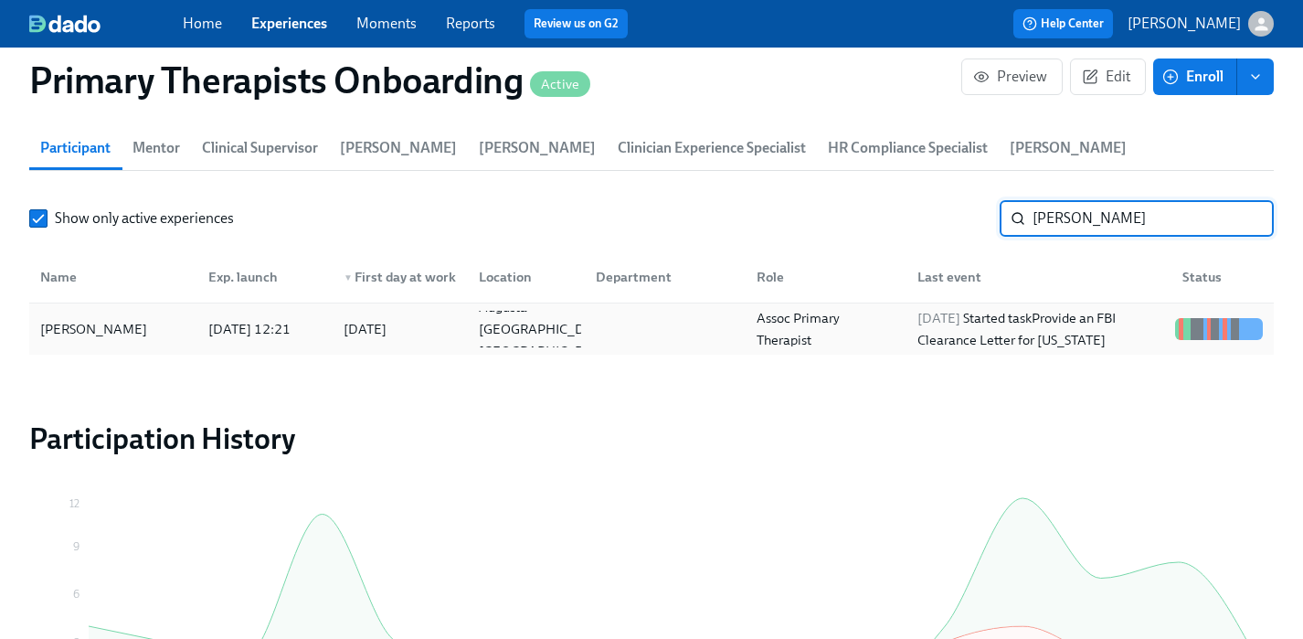
type input "gabrielle"
click at [115, 312] on div "Gabrielle Walton" at bounding box center [113, 329] width 161 height 37
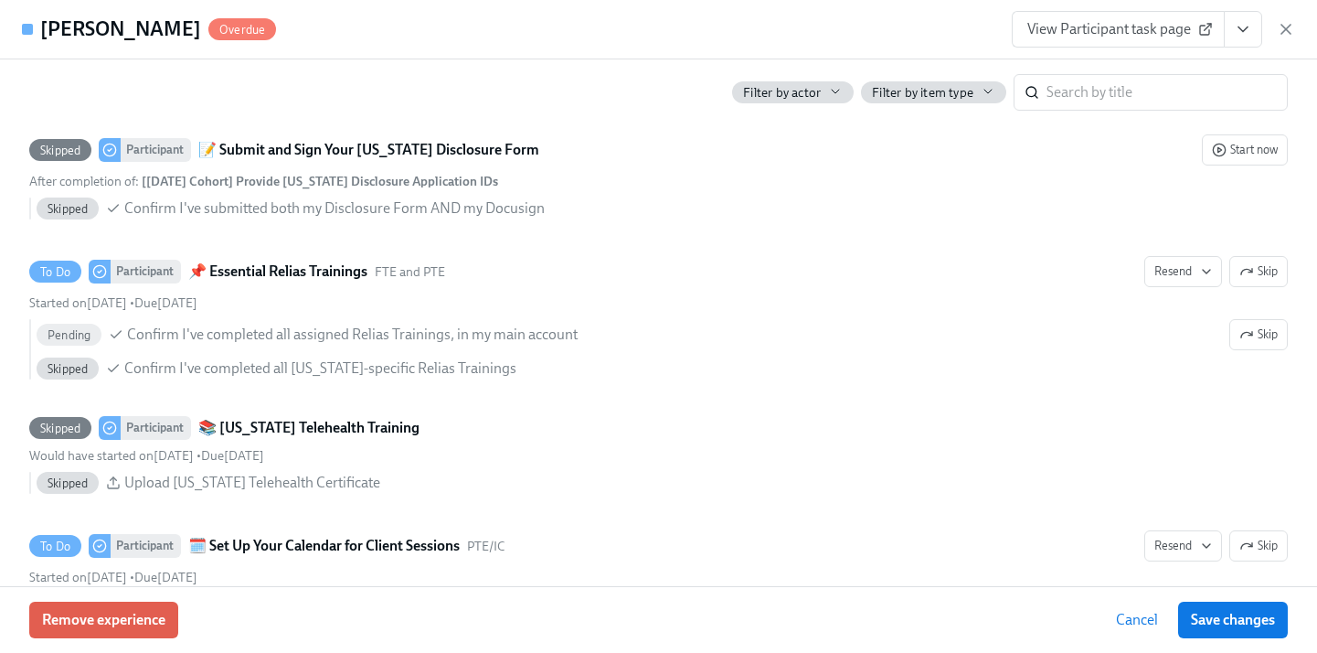
scroll to position [3740, 0]
